Goal: Find specific page/section: Find specific page/section

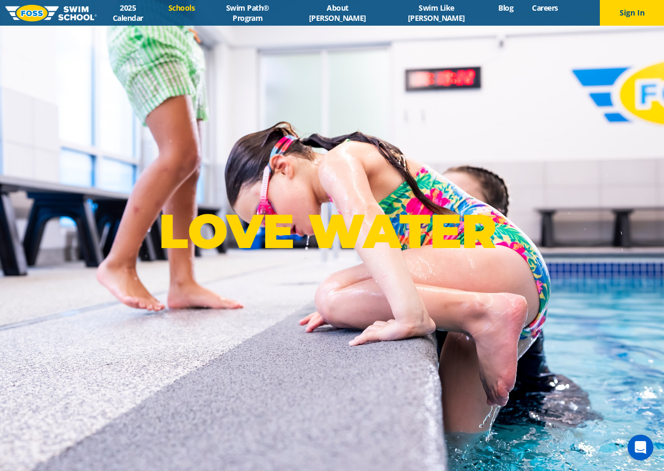
click at [200, 13] on link "Schools" at bounding box center [181, 8] width 45 height 10
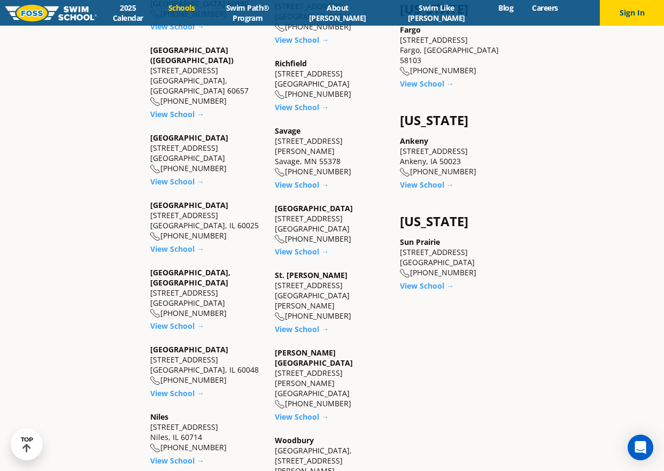
scroll to position [837, 0]
click at [303, 323] on link "View School →" at bounding box center [302, 328] width 54 height 10
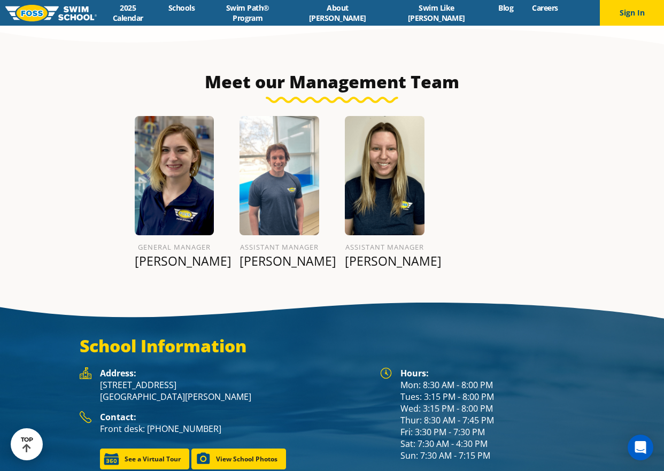
scroll to position [1241, 0]
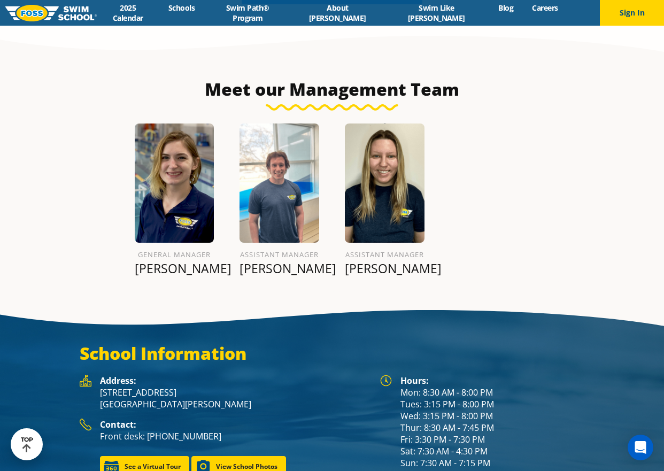
click at [182, 198] on img at bounding box center [175, 182] width 80 height 119
click at [286, 200] on img at bounding box center [280, 182] width 80 height 119
click at [397, 212] on img at bounding box center [385, 182] width 80 height 119
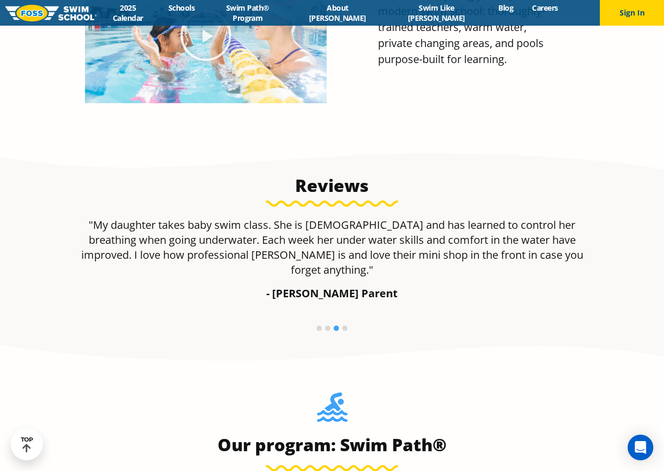
scroll to position [558, 0]
